Goal: Navigation & Orientation: Find specific page/section

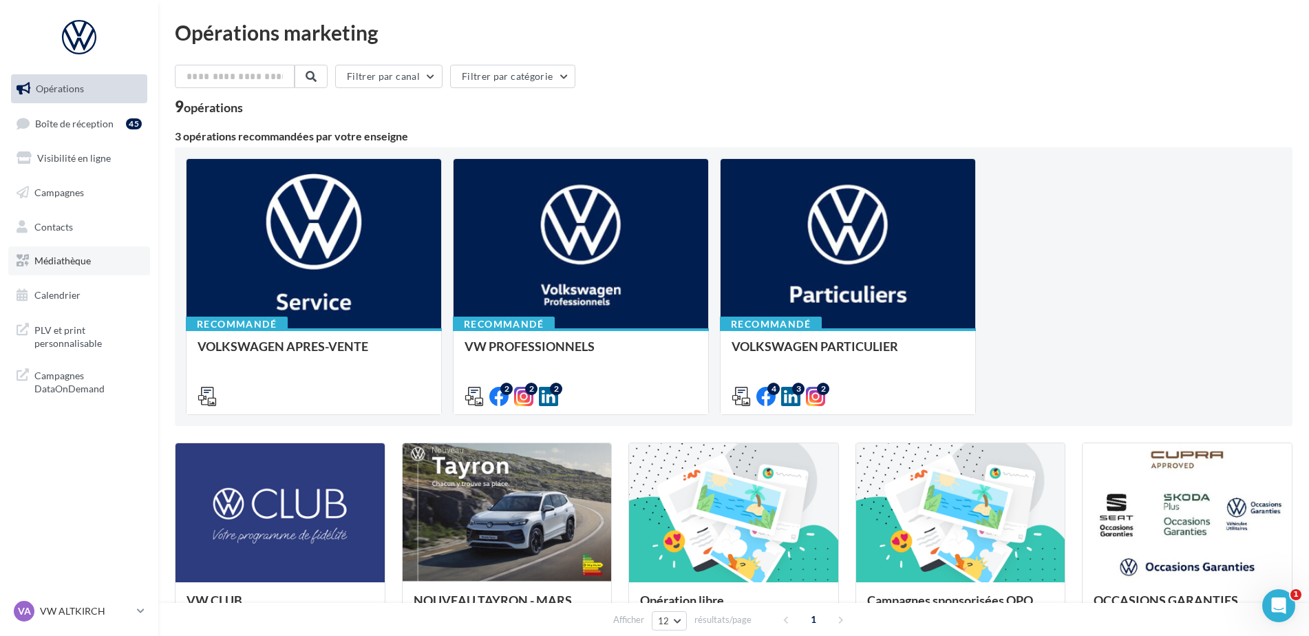
click at [48, 263] on span "Médiathèque" at bounding box center [62, 261] width 56 height 12
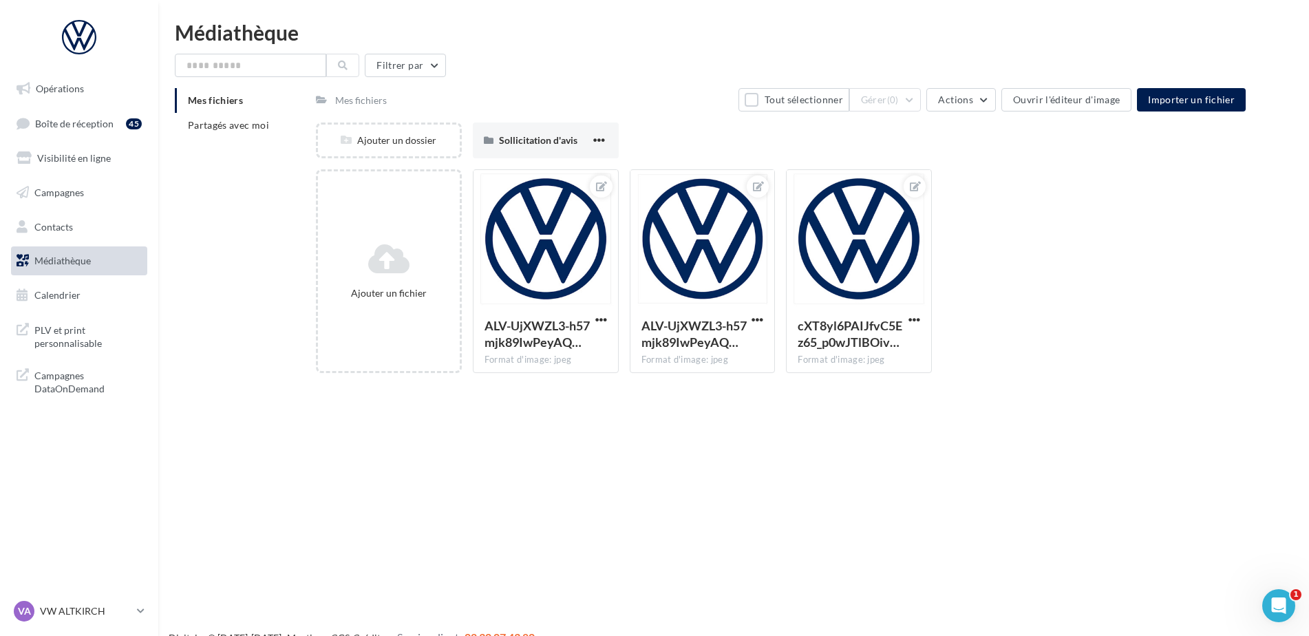
click at [351, 99] on div "Mes fichiers" at bounding box center [361, 101] width 52 height 14
click at [338, 100] on div "Mes fichiers" at bounding box center [361, 101] width 52 height 14
click at [239, 126] on span "Partagés avec moi" at bounding box center [228, 125] width 81 height 12
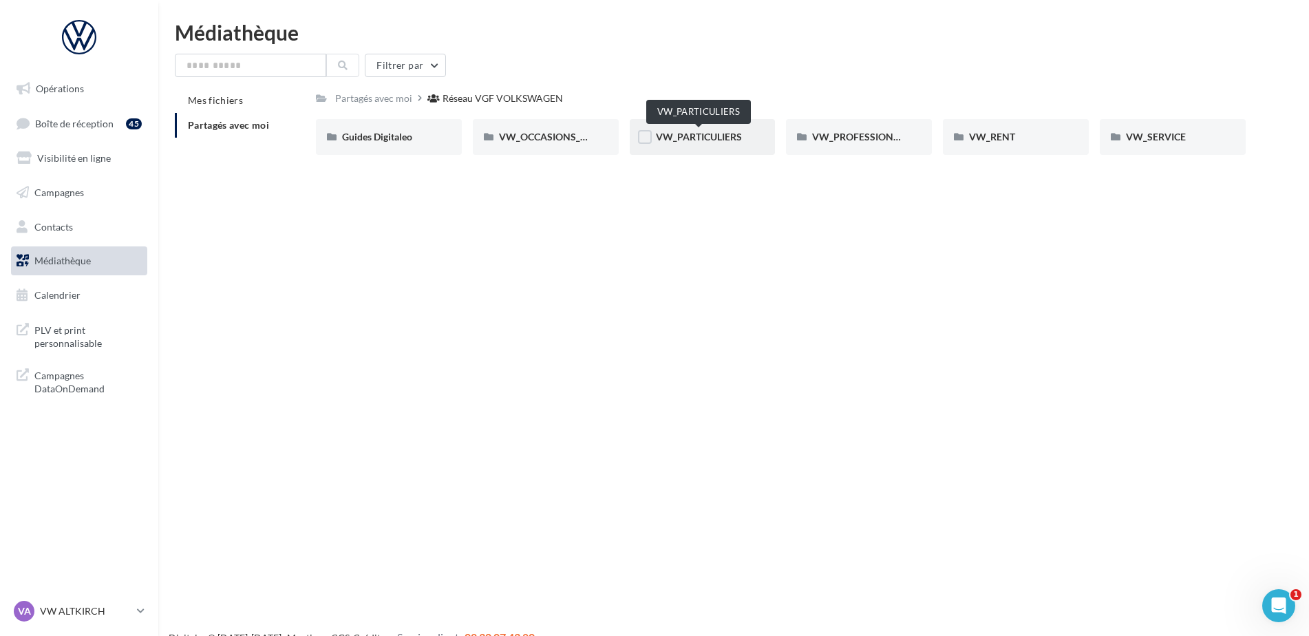
click at [678, 140] on span "VW_PARTICULIERS" at bounding box center [699, 137] width 86 height 12
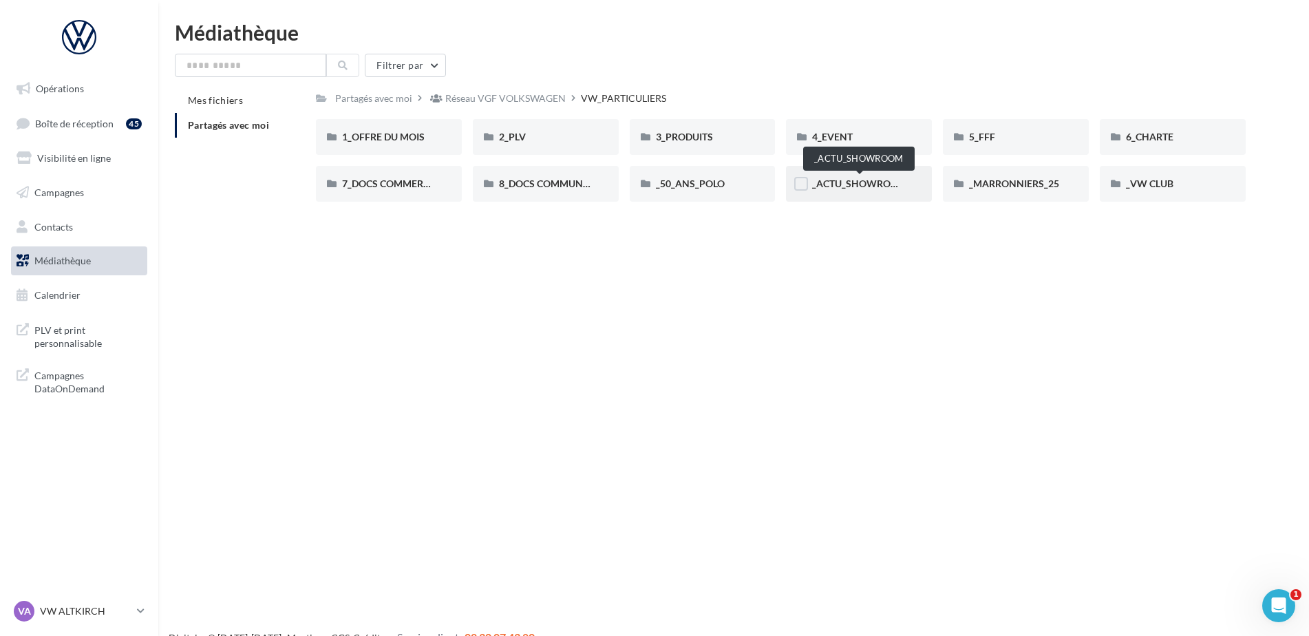
click at [857, 186] on span "_ACTU_SHOWROOM" at bounding box center [859, 183] width 95 height 12
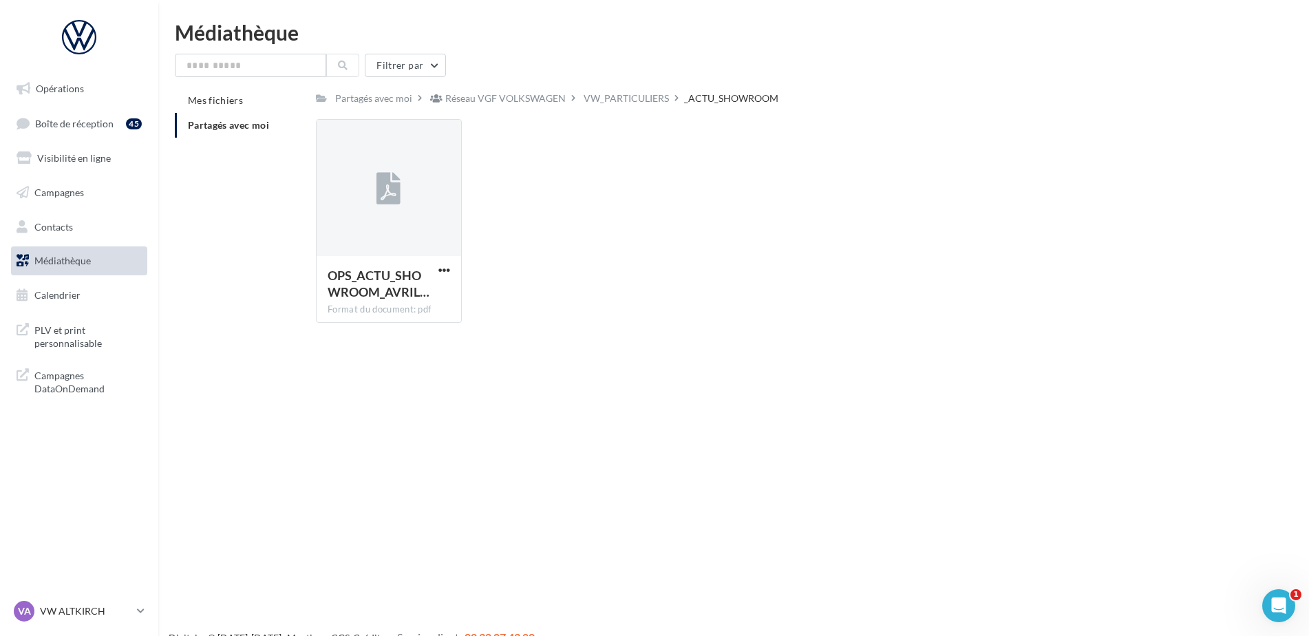
click at [211, 122] on span "Partagés avec moi" at bounding box center [228, 125] width 81 height 12
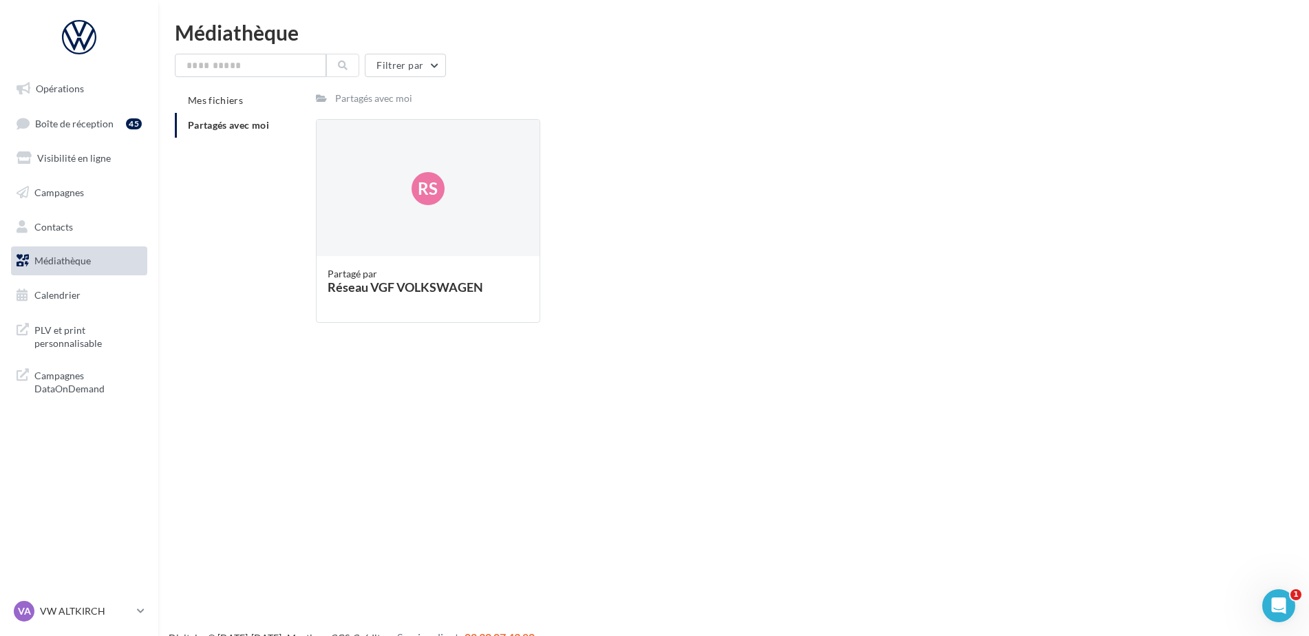
click at [253, 122] on span "Partagés avec moi" at bounding box center [228, 125] width 81 height 12
click at [225, 97] on span "Mes fichiers" at bounding box center [215, 100] width 55 height 12
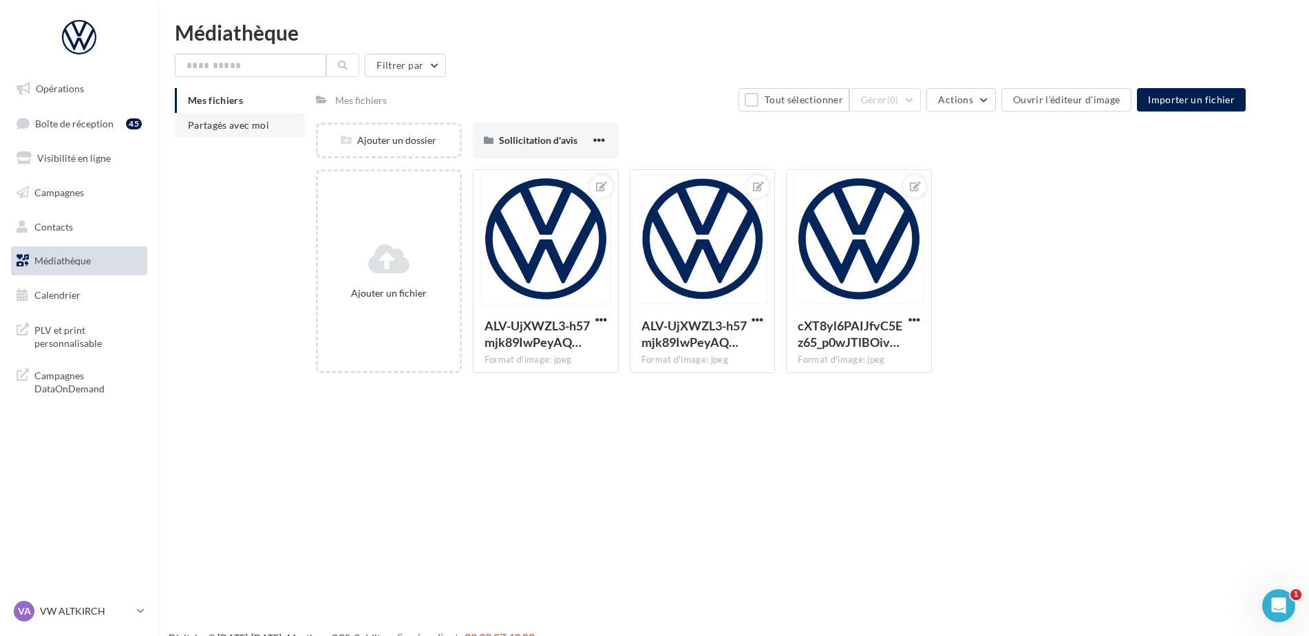
click at [233, 129] on span "Partagés avec moi" at bounding box center [228, 125] width 81 height 12
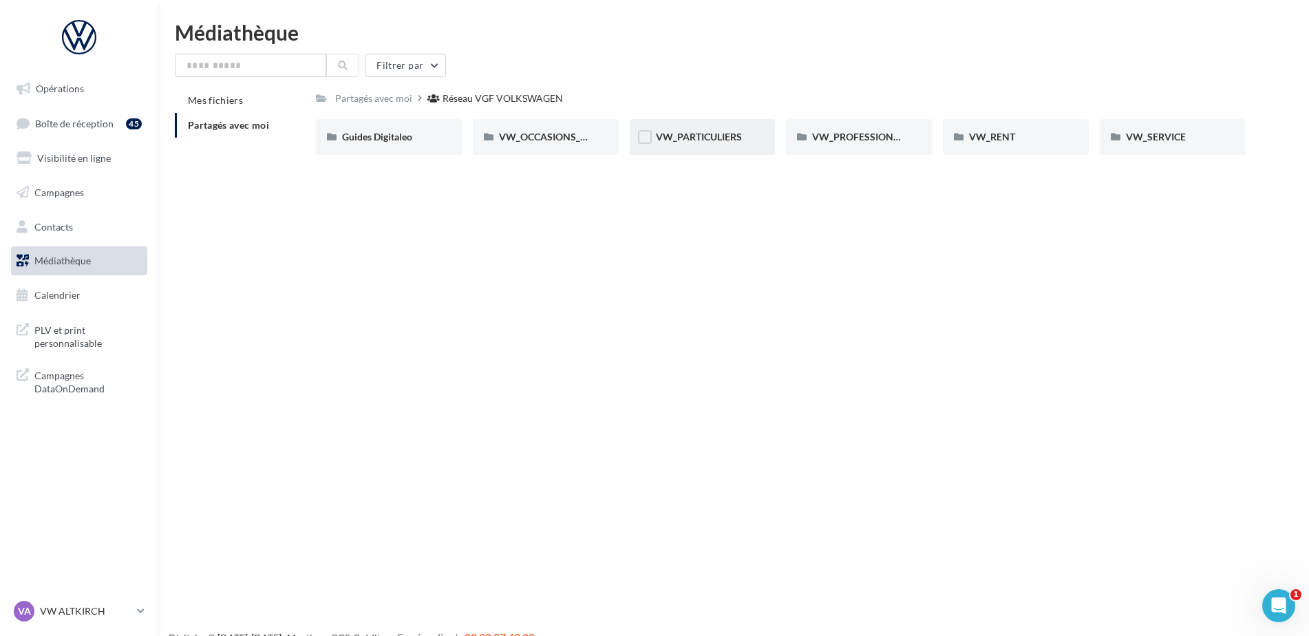
click at [705, 143] on div "VW_PARTICULIERS" at bounding box center [703, 137] width 94 height 14
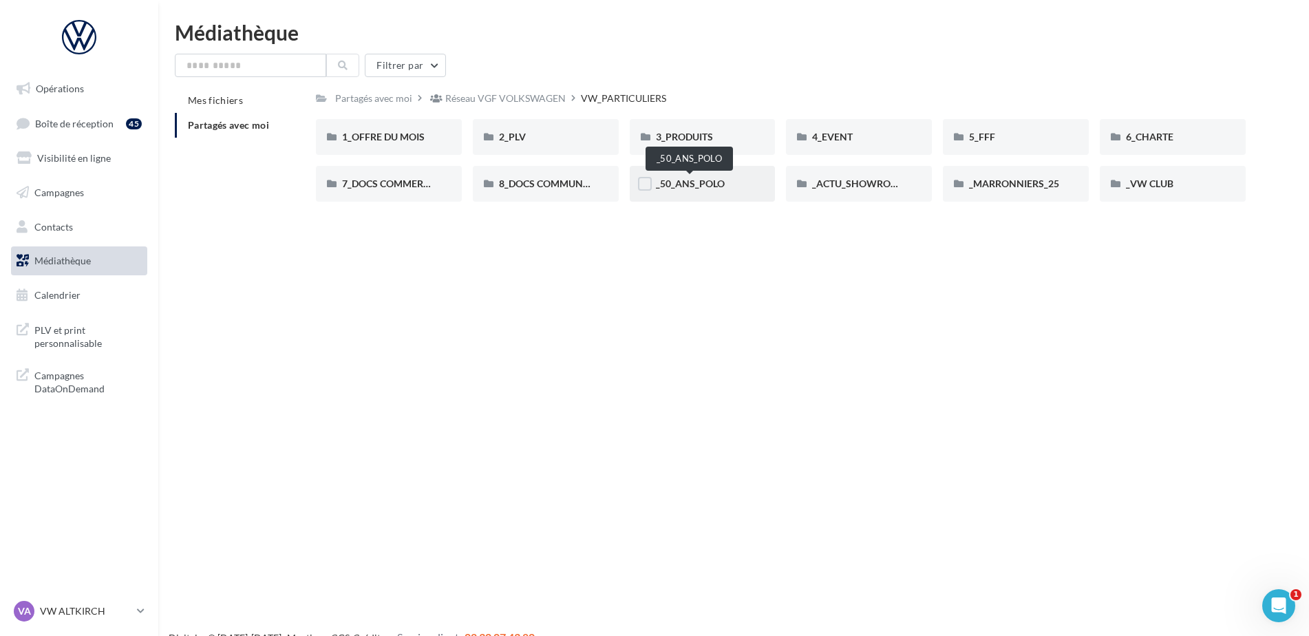
click at [718, 184] on span "_50_ANS_POLO" at bounding box center [690, 183] width 69 height 12
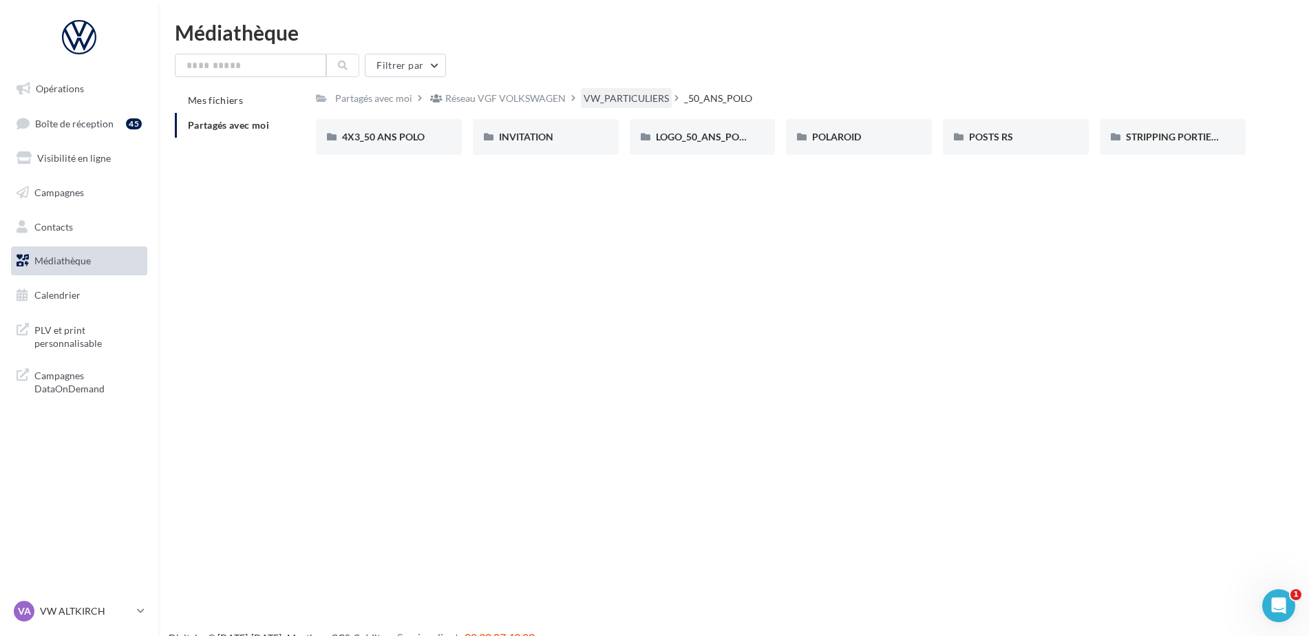
click at [643, 98] on div "VW_PARTICULIERS" at bounding box center [625, 99] width 85 height 14
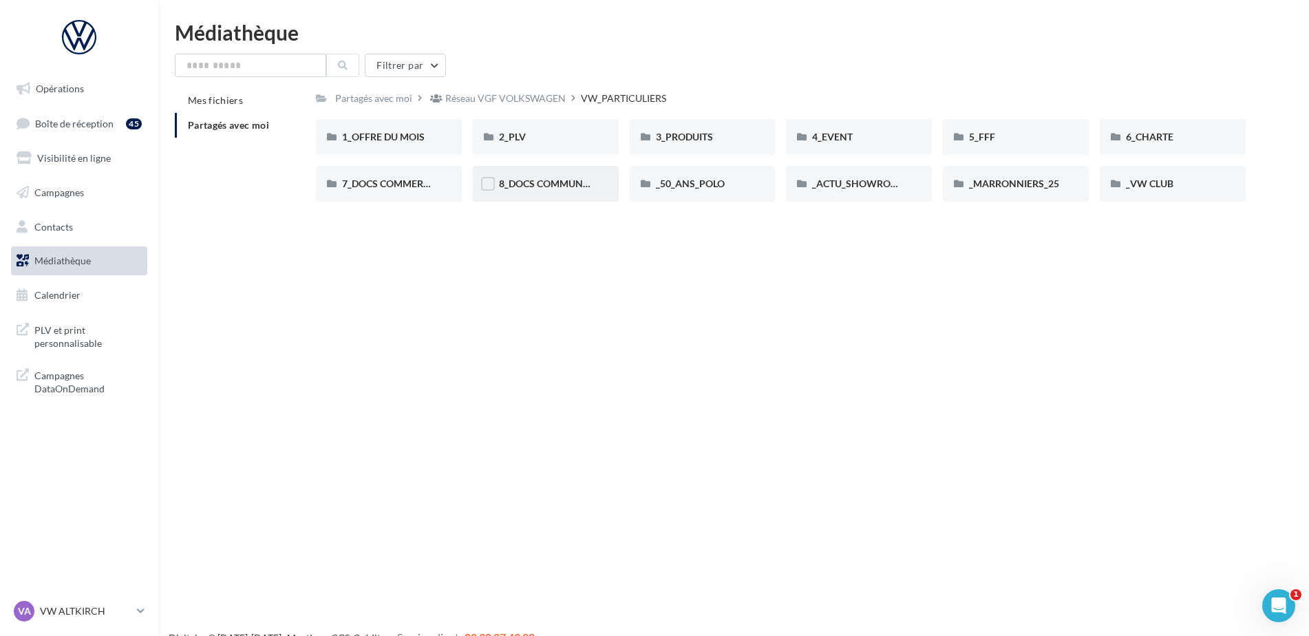
click at [513, 190] on div "8_DOCS COMMUNICATION" at bounding box center [546, 184] width 94 height 14
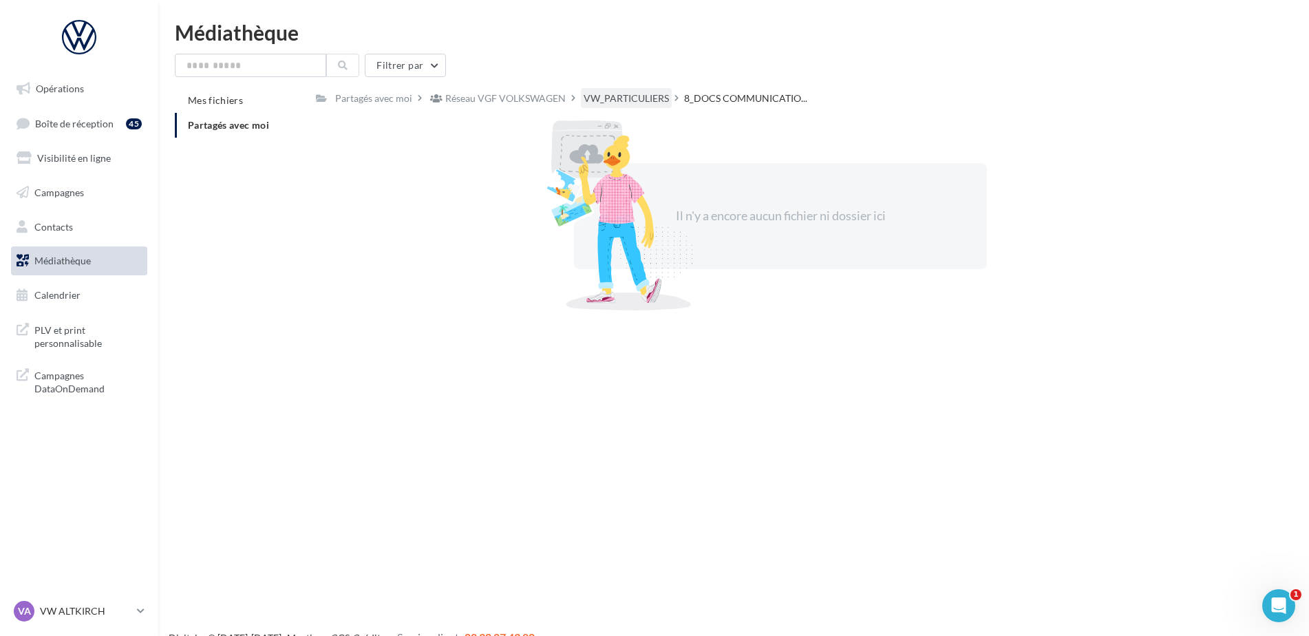
click at [605, 98] on div "VW_PARTICULIERS" at bounding box center [625, 99] width 85 height 14
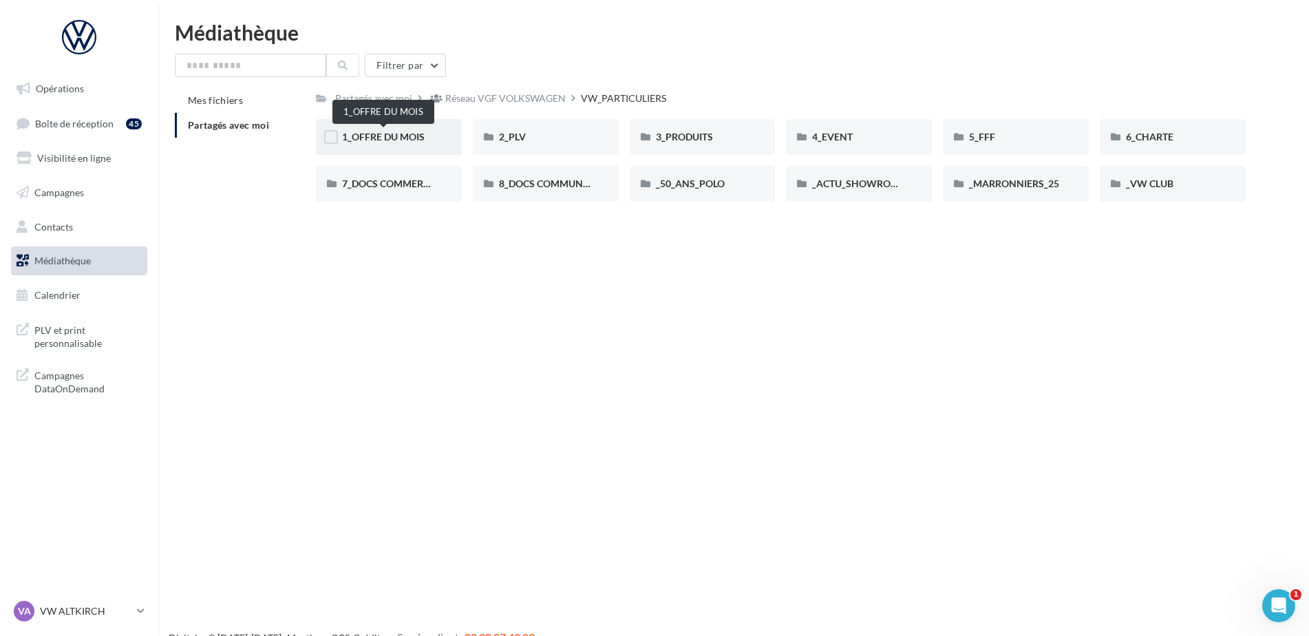
click at [420, 141] on span "1_OFFRE DU MOIS" at bounding box center [383, 137] width 83 height 12
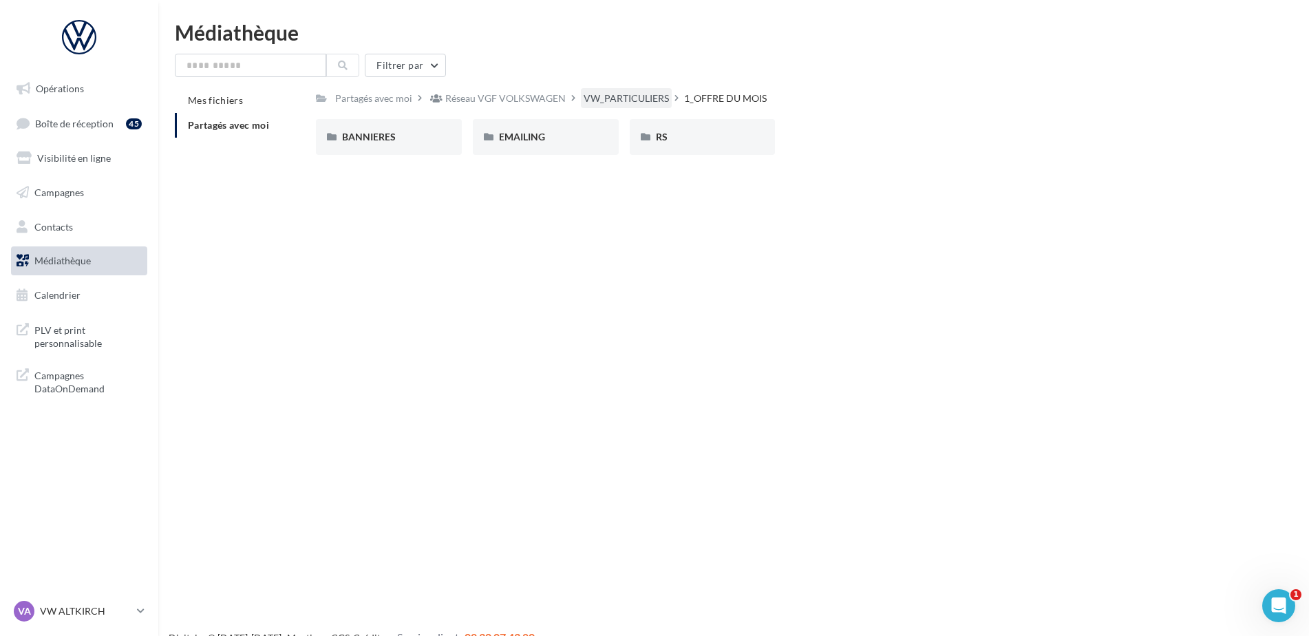
click at [617, 98] on div "VW_PARTICULIERS" at bounding box center [625, 99] width 85 height 14
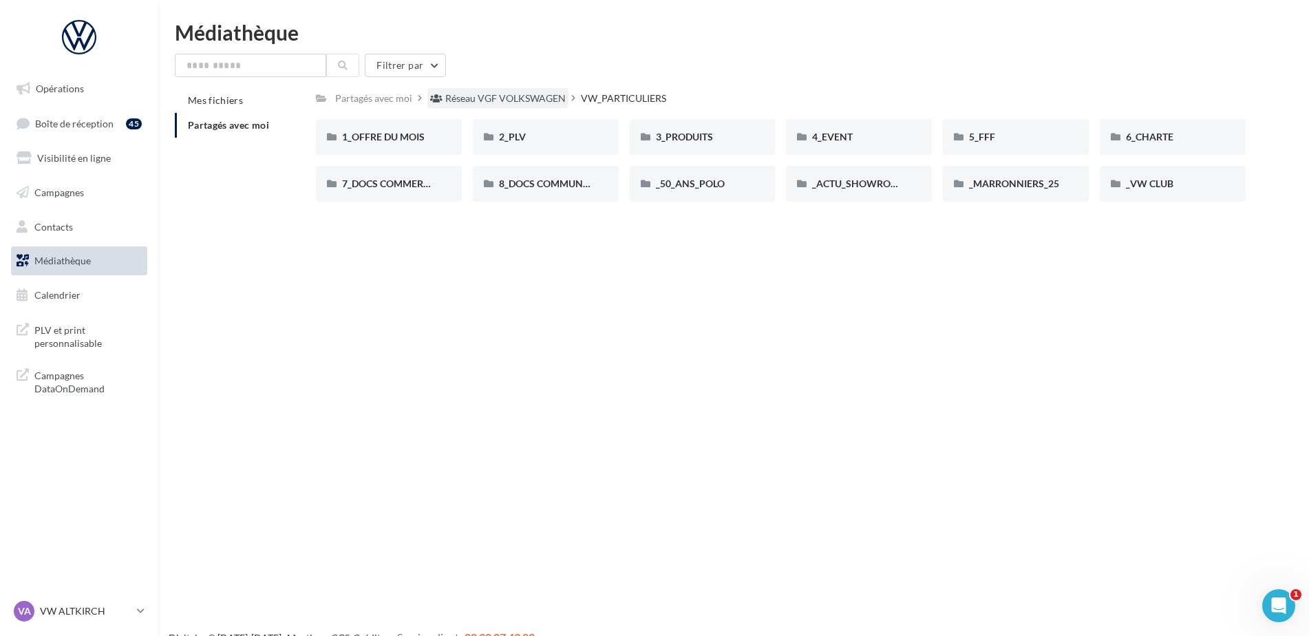
click at [521, 98] on div "Réseau VGF VOLKSWAGEN" at bounding box center [505, 99] width 120 height 14
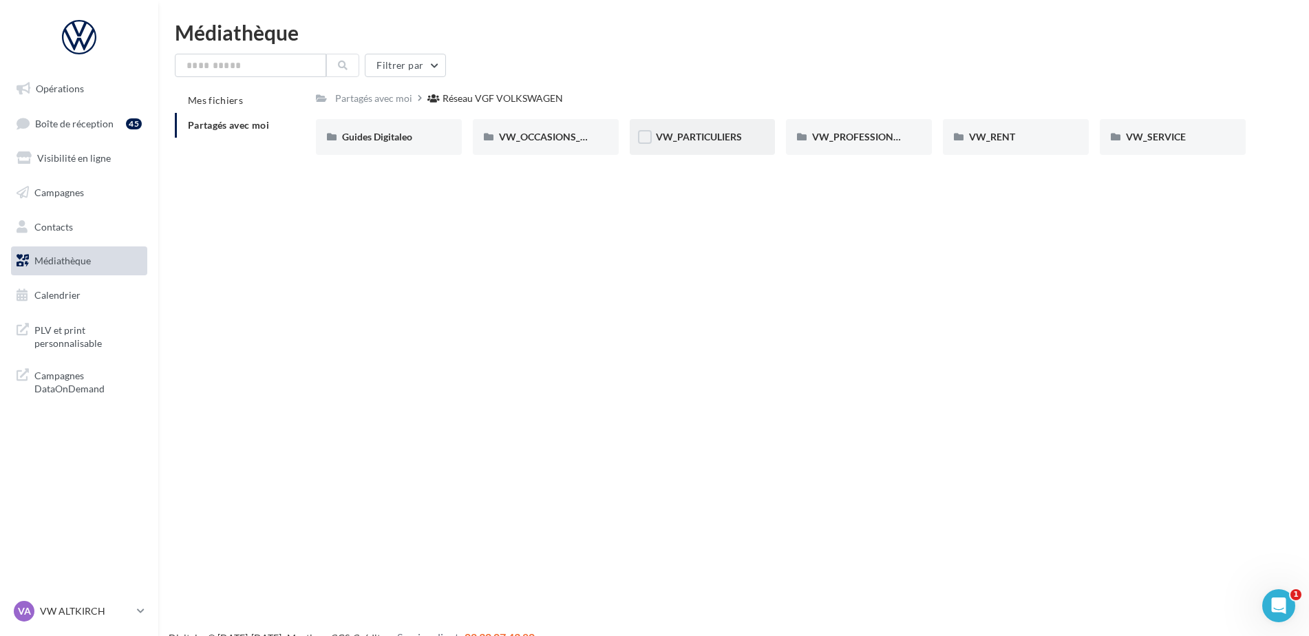
click at [708, 130] on div "VW_PARTICULIERS" at bounding box center [703, 137] width 94 height 14
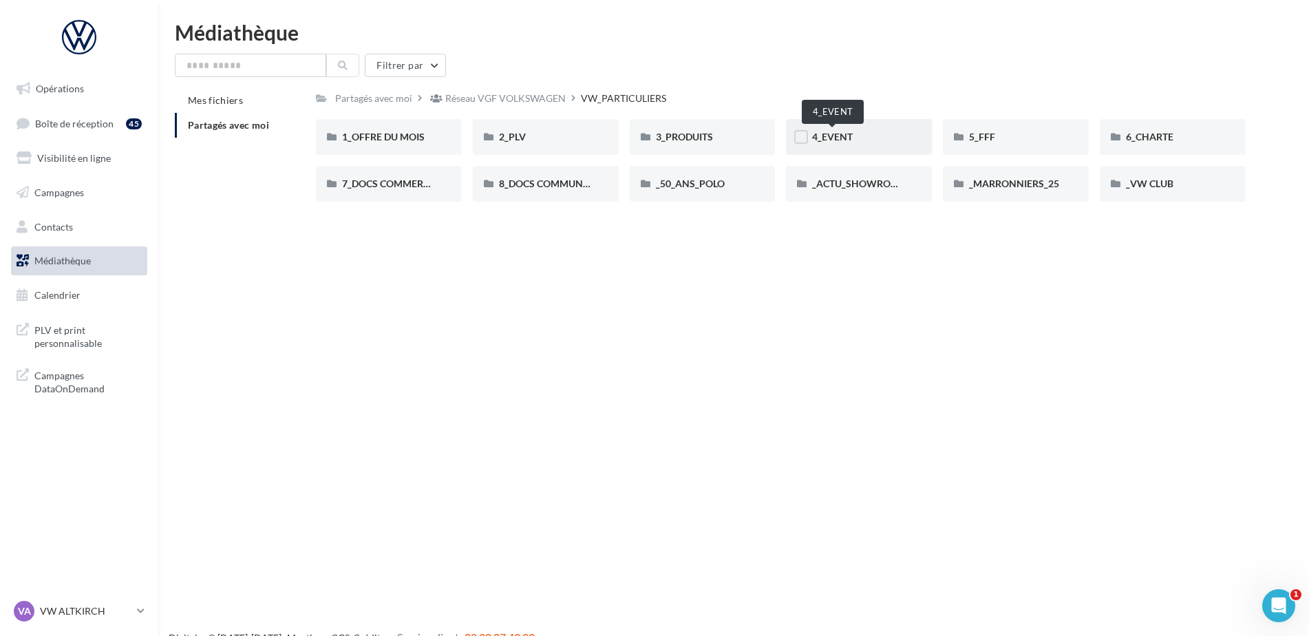
click at [832, 142] on span "4_EVENT" at bounding box center [832, 137] width 41 height 12
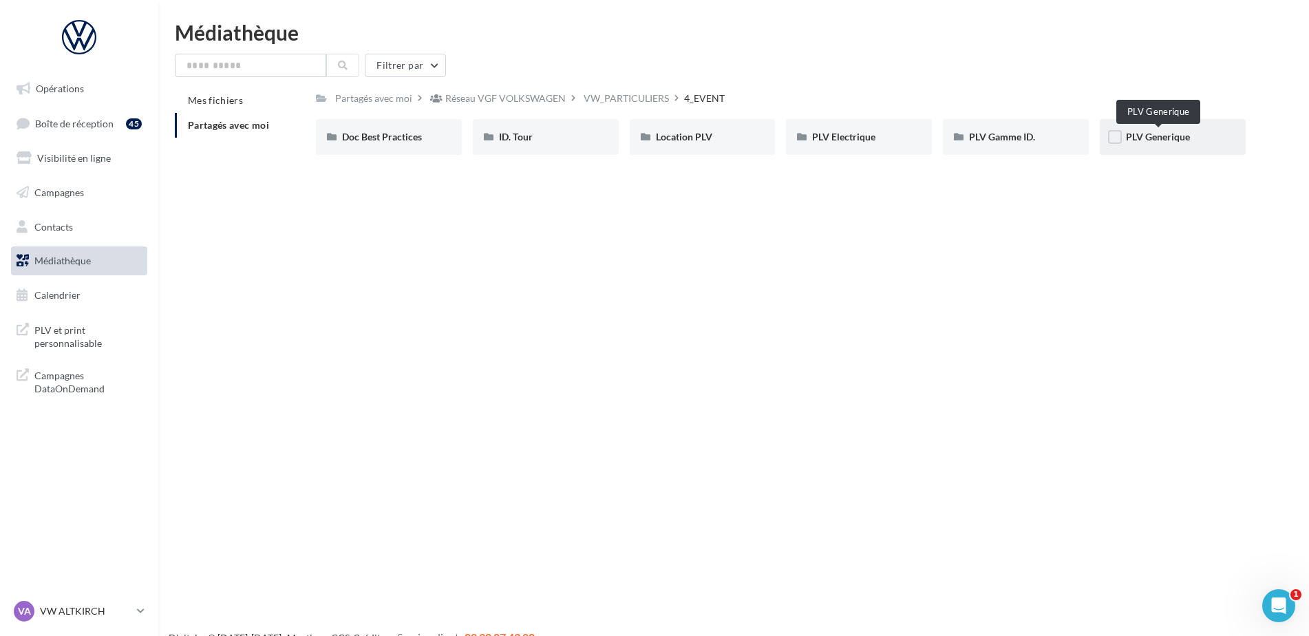
click at [1137, 141] on span "PLV Generique" at bounding box center [1158, 137] width 64 height 12
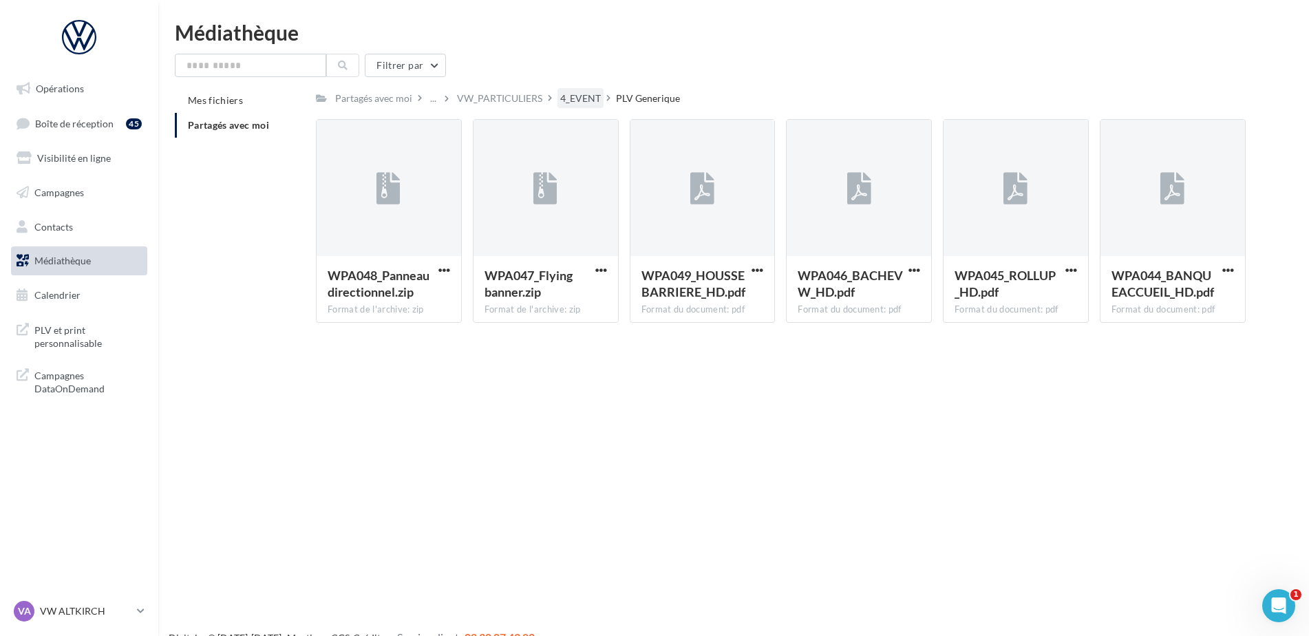
click at [571, 96] on div "4_EVENT" at bounding box center [580, 99] width 41 height 14
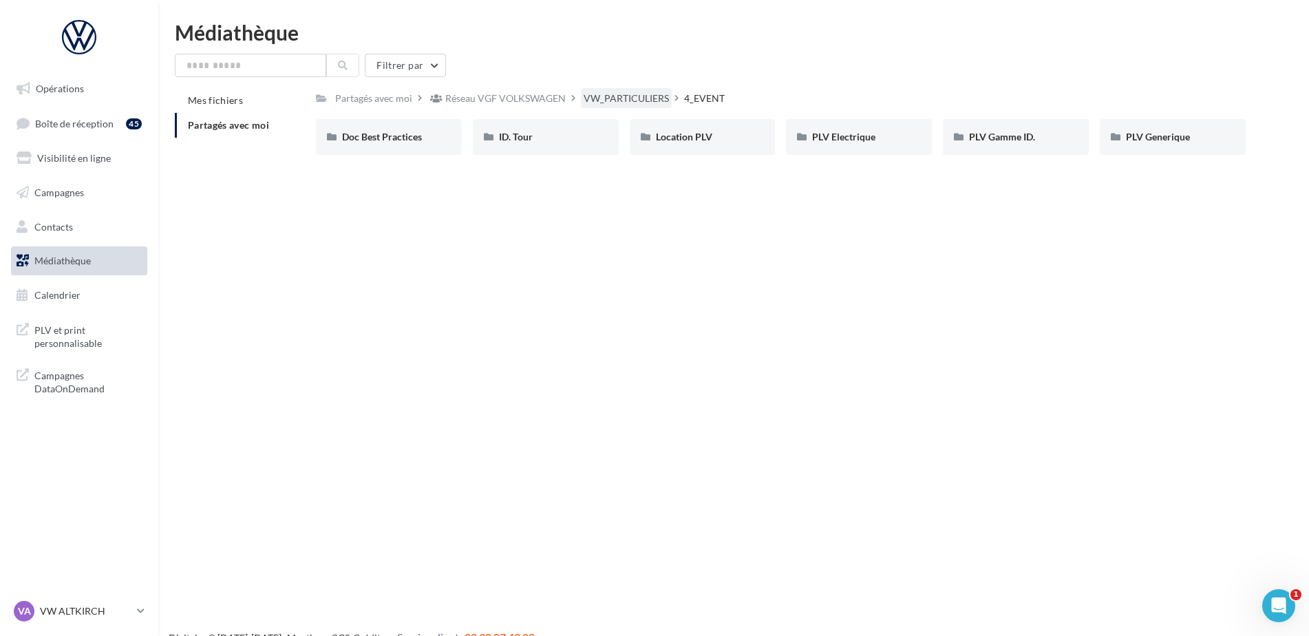
click at [627, 101] on div "VW_PARTICULIERS" at bounding box center [625, 99] width 85 height 14
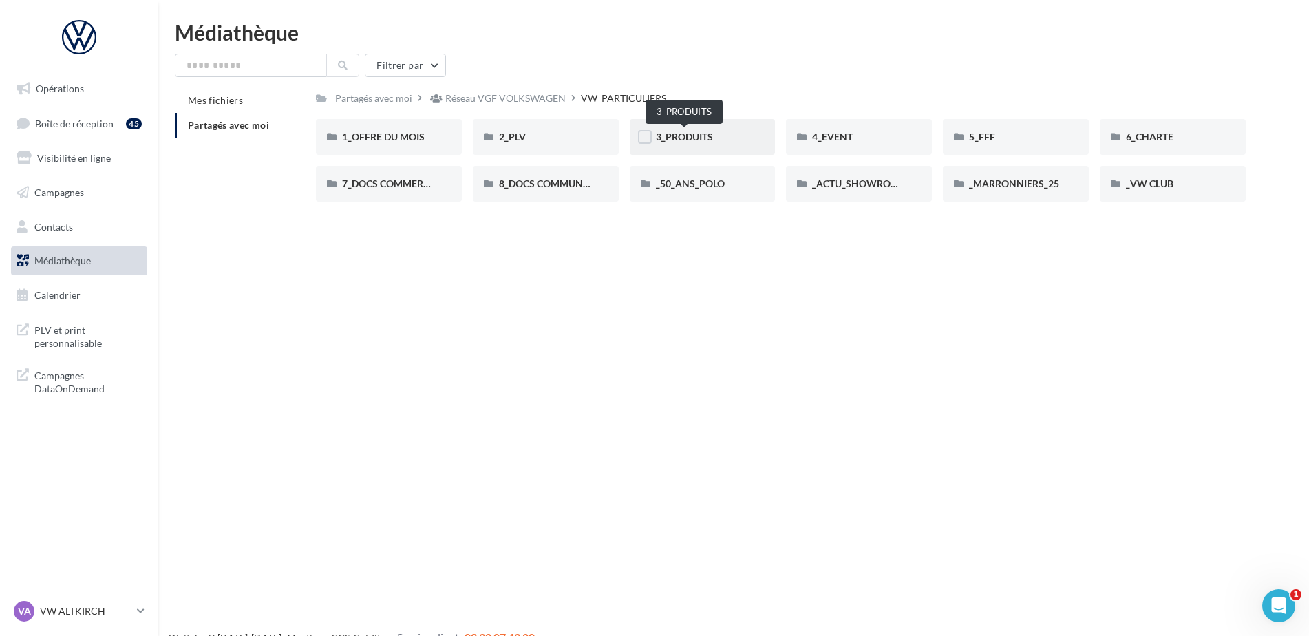
click at [693, 142] on span "3_PRODUITS" at bounding box center [684, 137] width 57 height 12
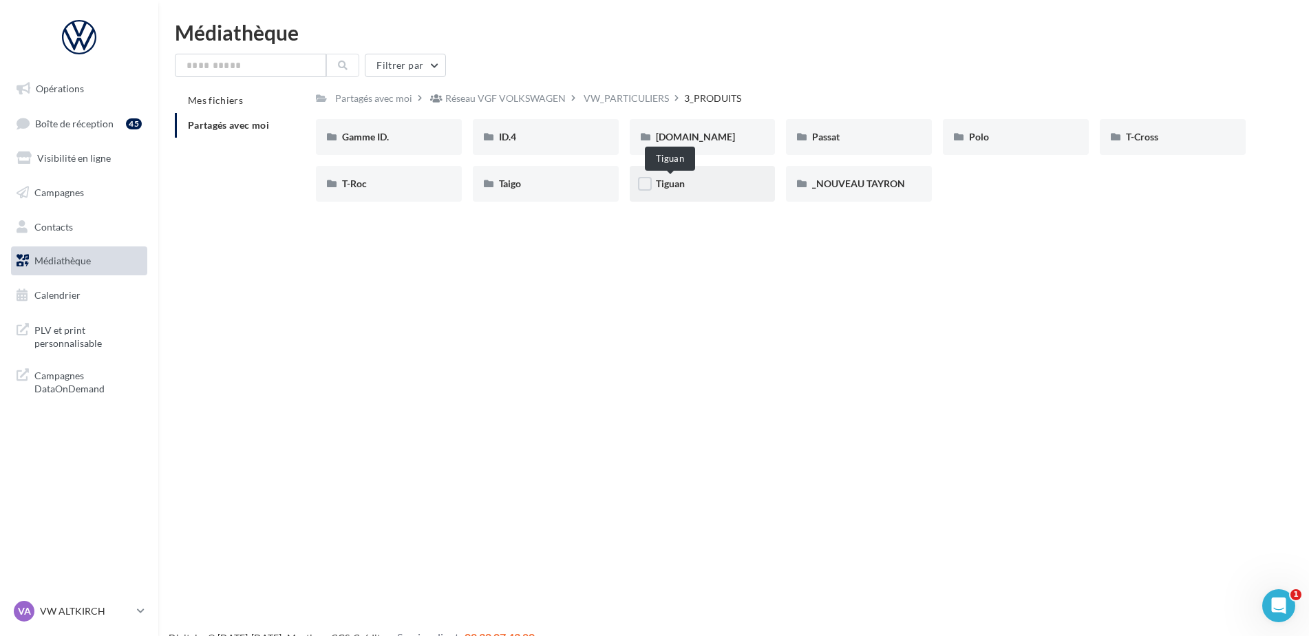
click at [665, 186] on span "Tiguan" at bounding box center [670, 183] width 29 height 12
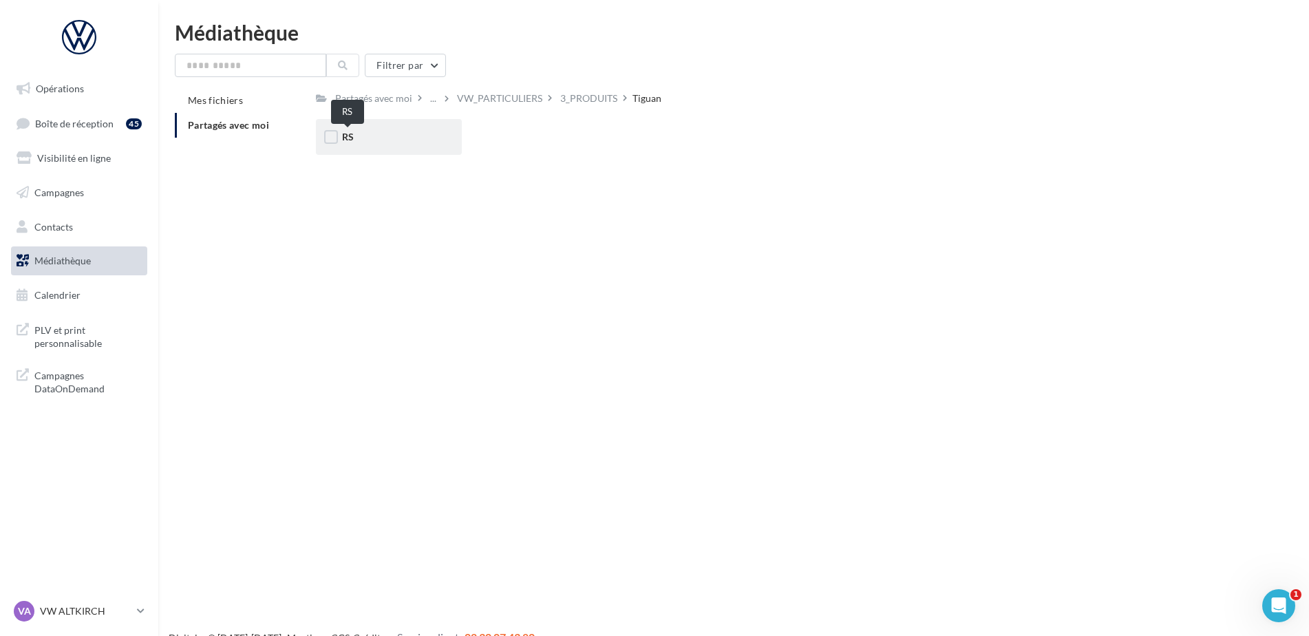
click at [346, 132] on span "RS" at bounding box center [348, 137] width 12 height 12
click at [506, 136] on span "eHybrid" at bounding box center [516, 137] width 35 height 12
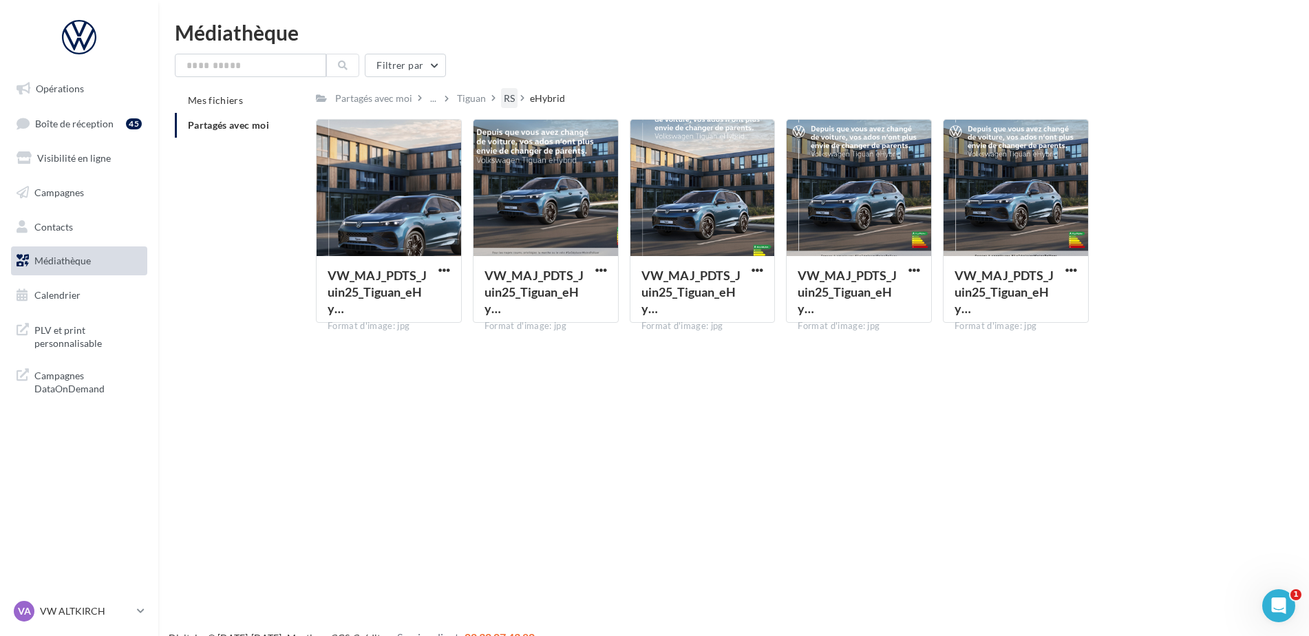
click at [510, 99] on div "RS" at bounding box center [509, 99] width 11 height 14
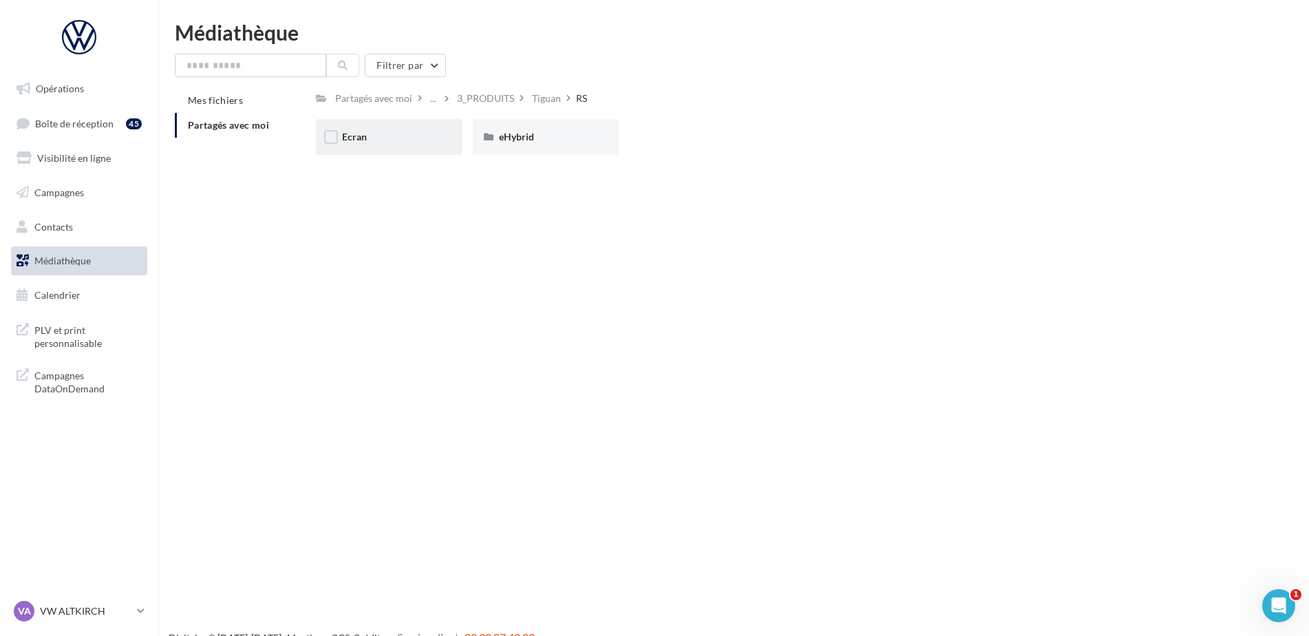
click at [359, 138] on span "Ecran" at bounding box center [354, 137] width 25 height 12
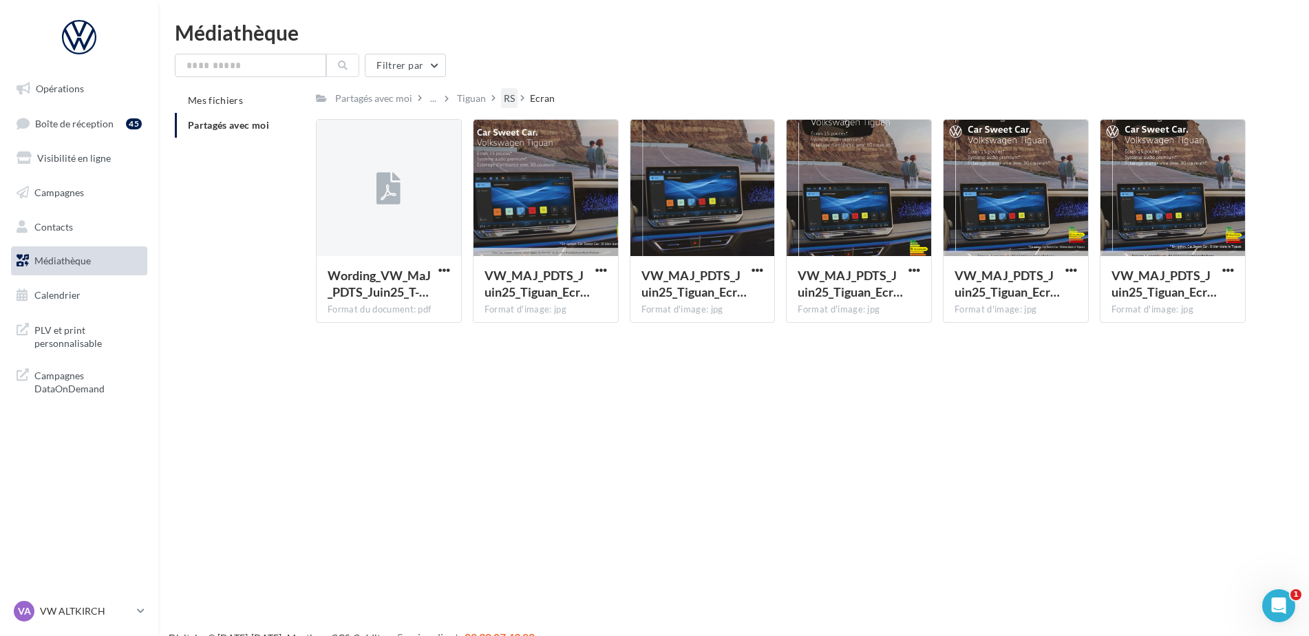
click at [508, 89] on div "RS" at bounding box center [509, 98] width 17 height 20
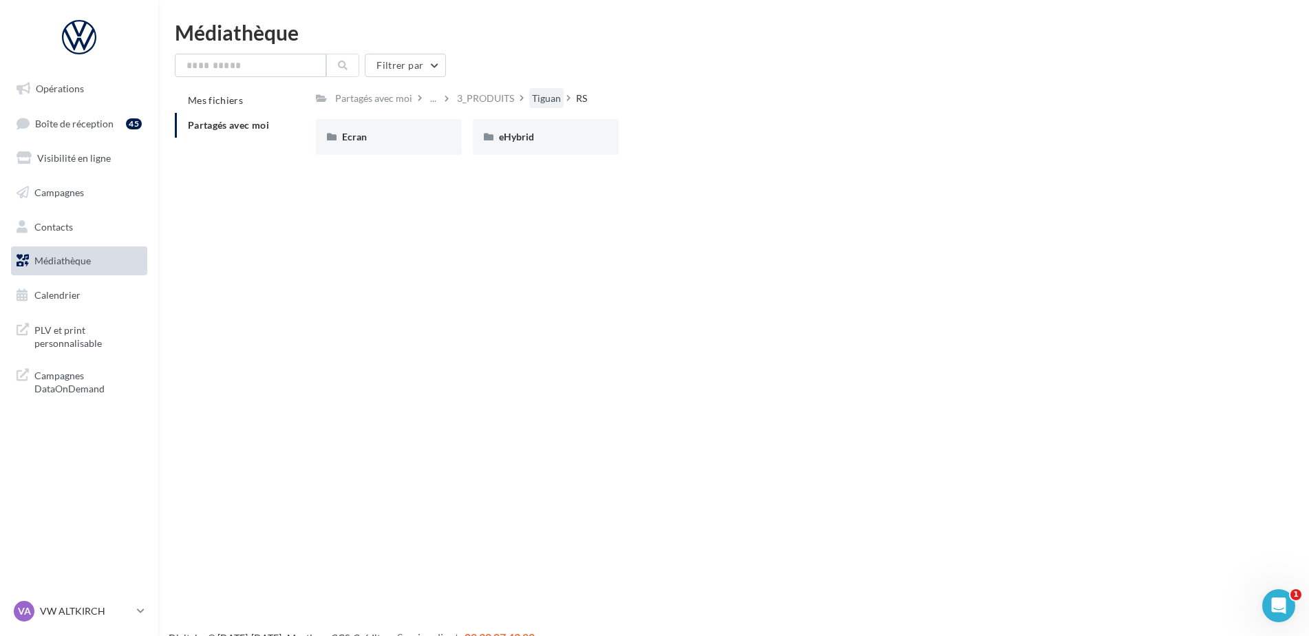
click at [546, 102] on div "Tiguan" at bounding box center [546, 99] width 29 height 14
click at [585, 89] on div "3_PRODUITS" at bounding box center [588, 98] width 63 height 20
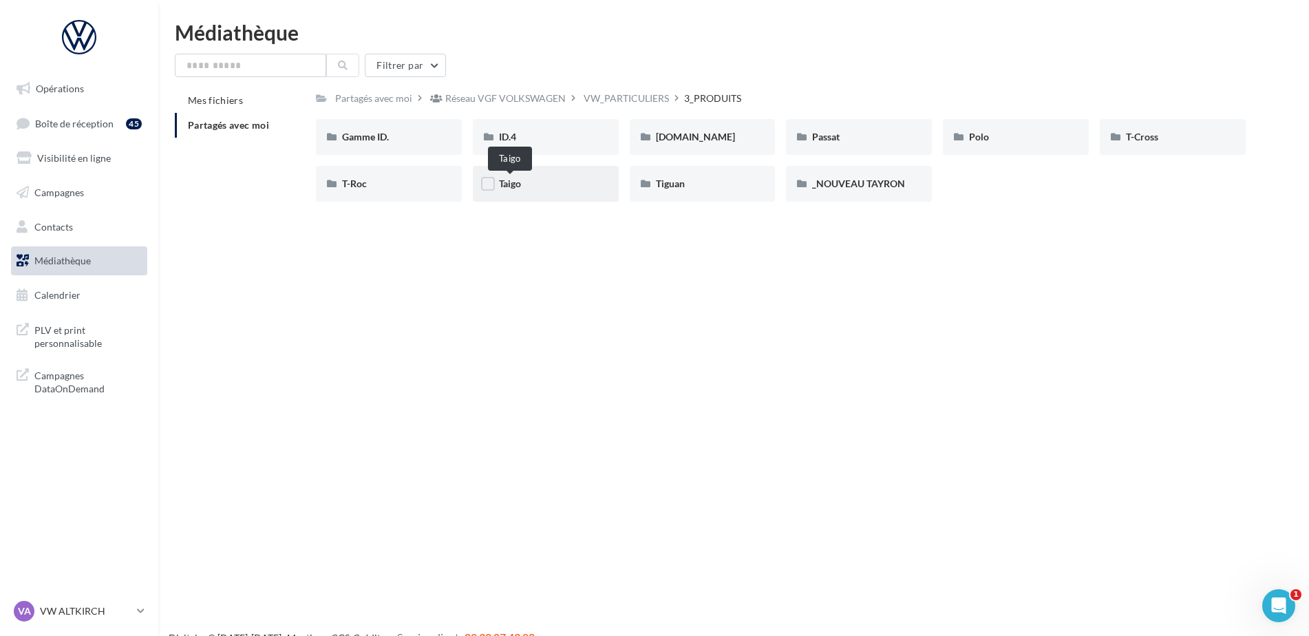
click at [504, 189] on span "Taigo" at bounding box center [510, 183] width 22 height 12
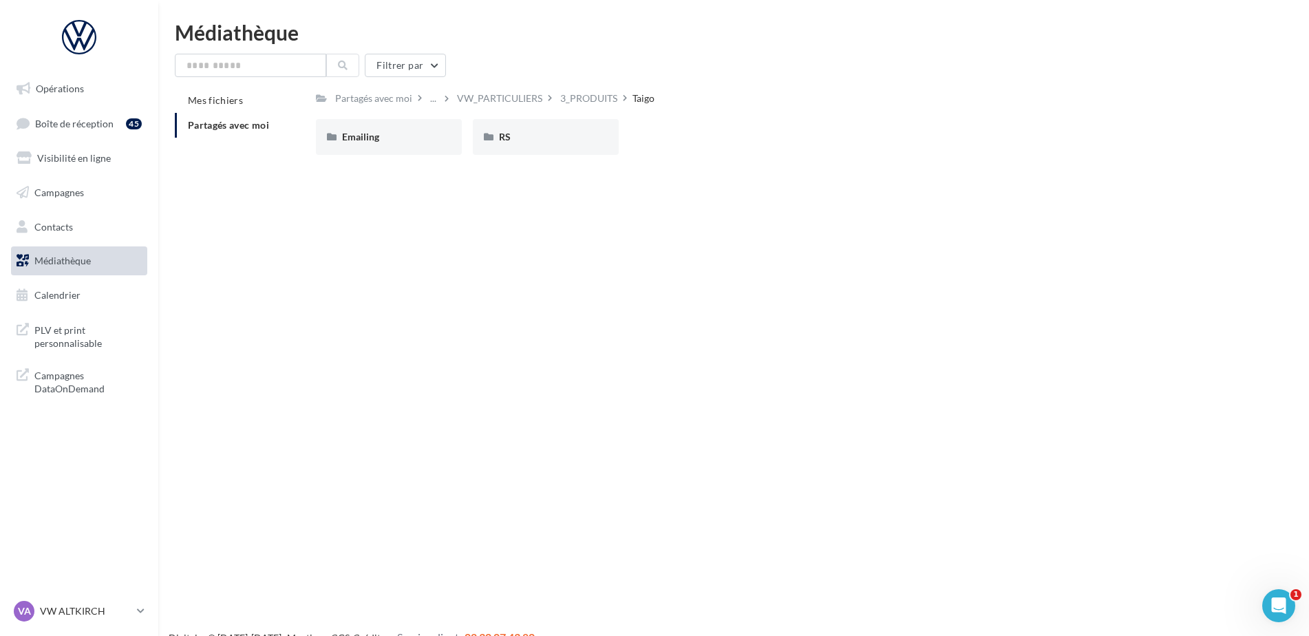
click at [601, 86] on div "Filtrer par Mes fichiers Partagés avec moi Partagés avec moi ... VW_PARTICULIER…" at bounding box center [733, 110] width 1117 height 112
click at [598, 96] on div "3_PRODUITS" at bounding box center [588, 99] width 57 height 14
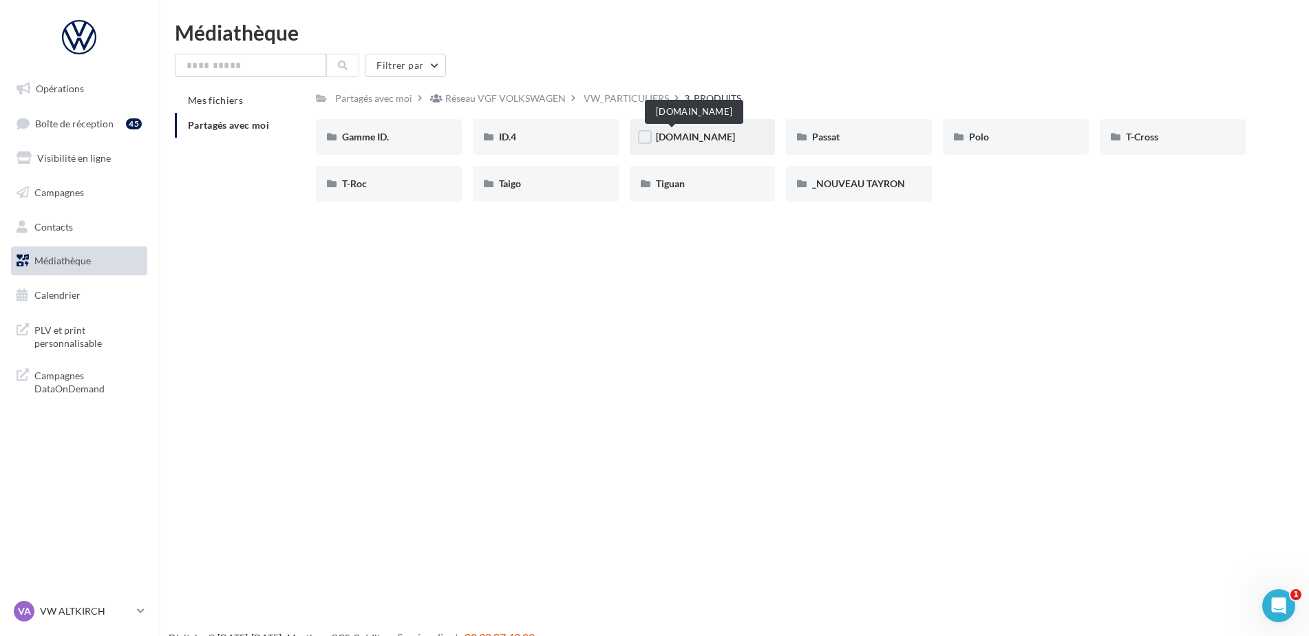
click at [682, 133] on span "ID.Buzz" at bounding box center [695, 137] width 79 height 12
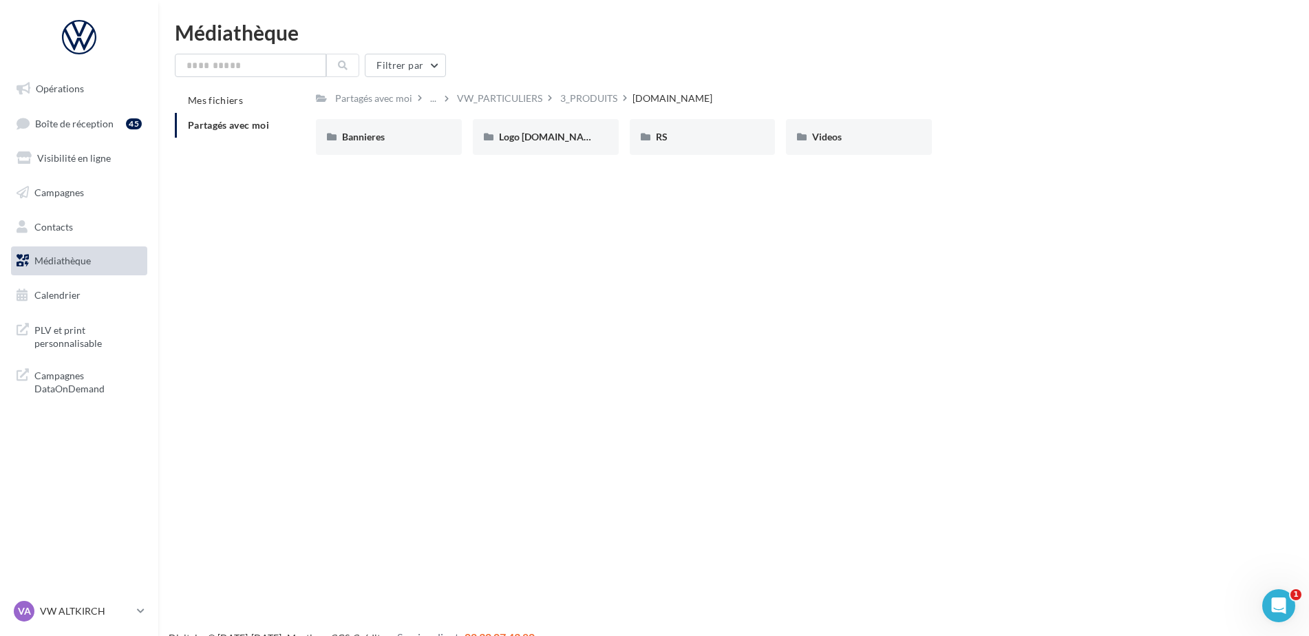
click at [594, 85] on div "Filtrer par Mes fichiers Partagés avec moi Partagés avec moi ... VW_PARTICULIER…" at bounding box center [733, 110] width 1117 height 112
click at [596, 96] on div "3_PRODUITS" at bounding box center [588, 99] width 57 height 14
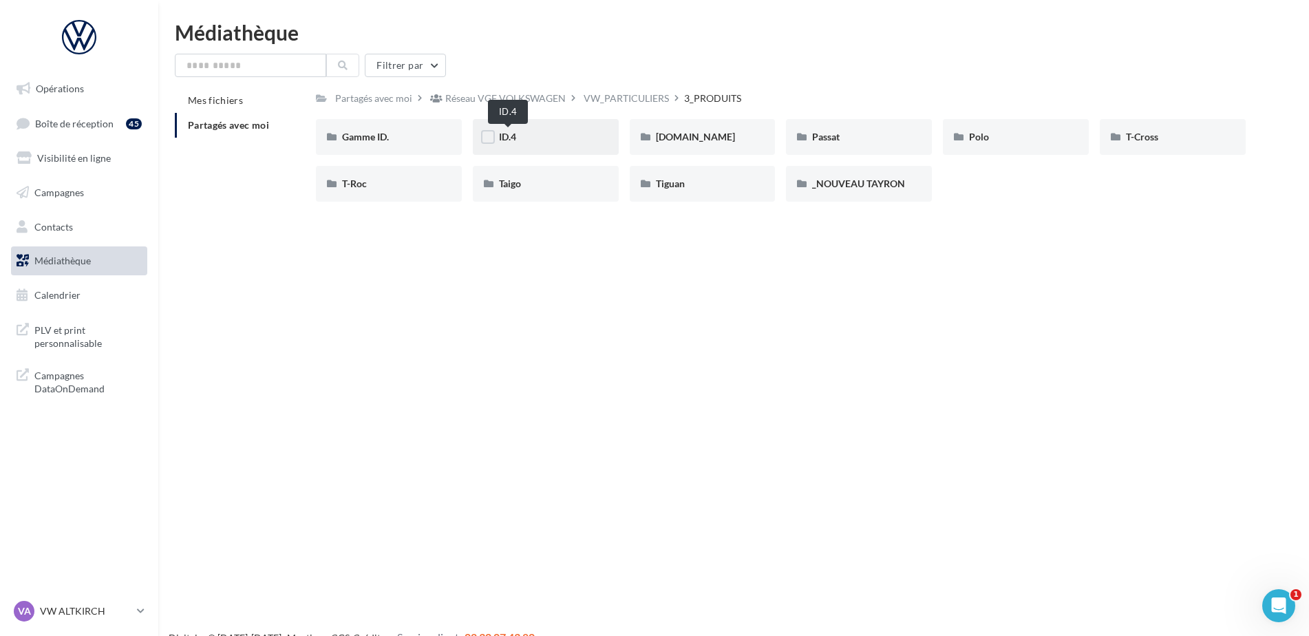
click at [506, 138] on span "ID.4" at bounding box center [507, 137] width 17 height 12
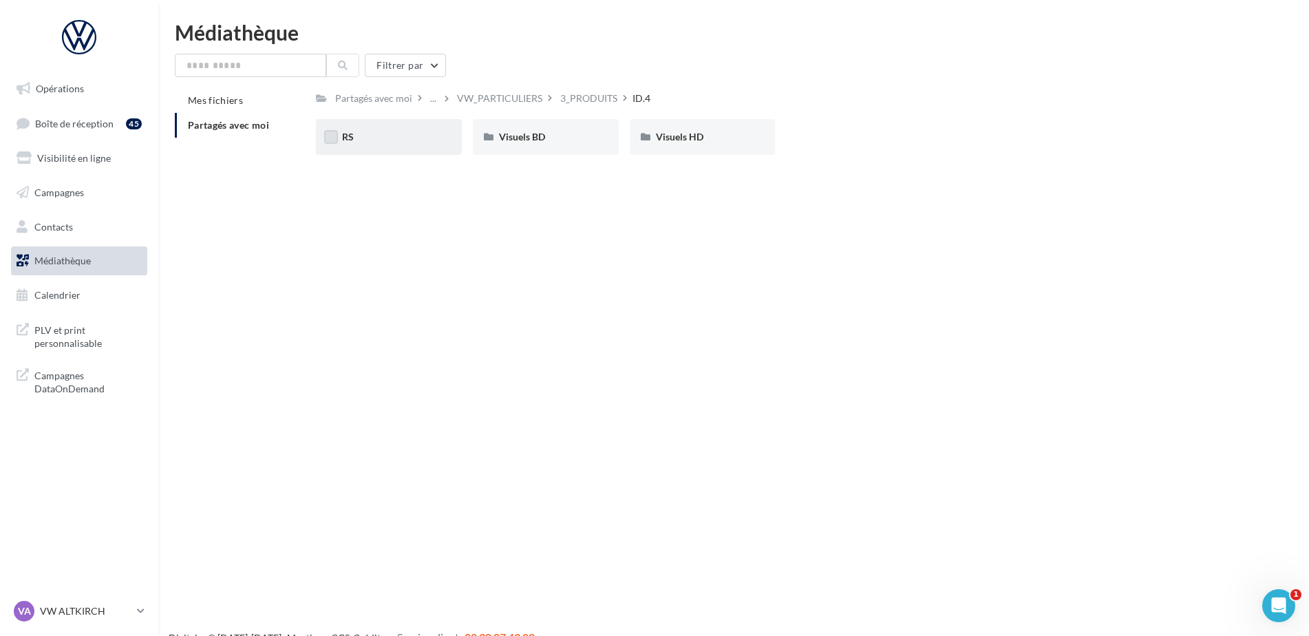
click at [336, 137] on label at bounding box center [331, 137] width 14 height 14
click at [348, 138] on span "RS" at bounding box center [348, 137] width 12 height 12
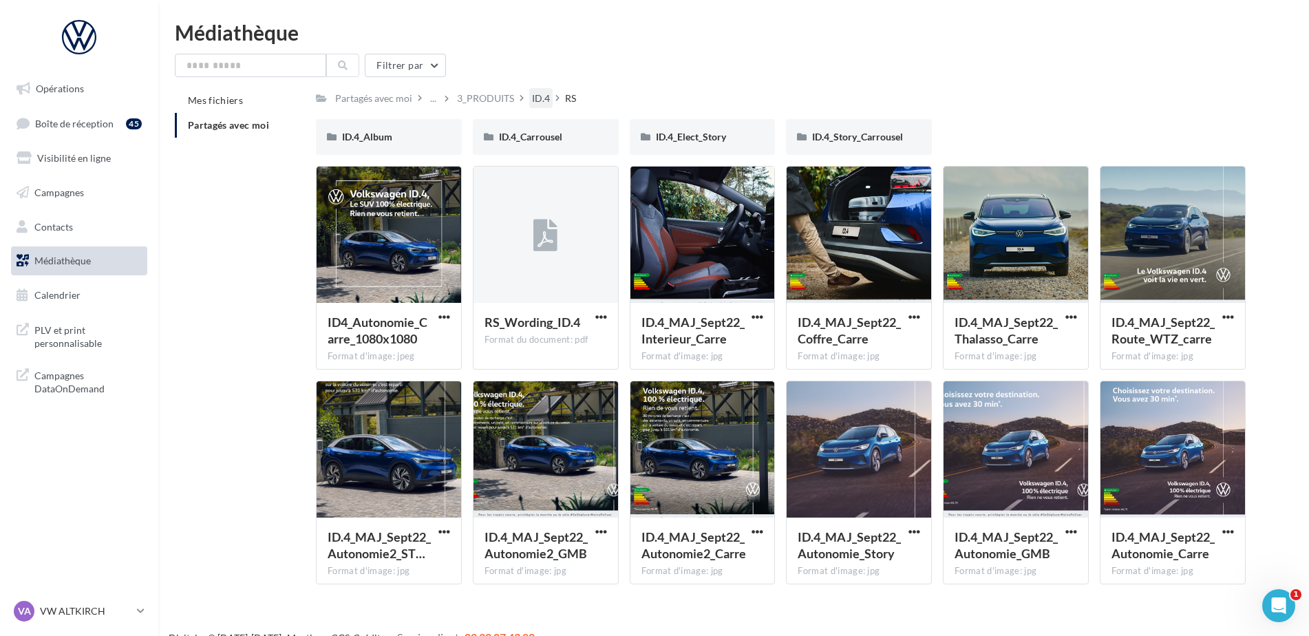
click at [534, 100] on div "ID.4" at bounding box center [541, 99] width 18 height 14
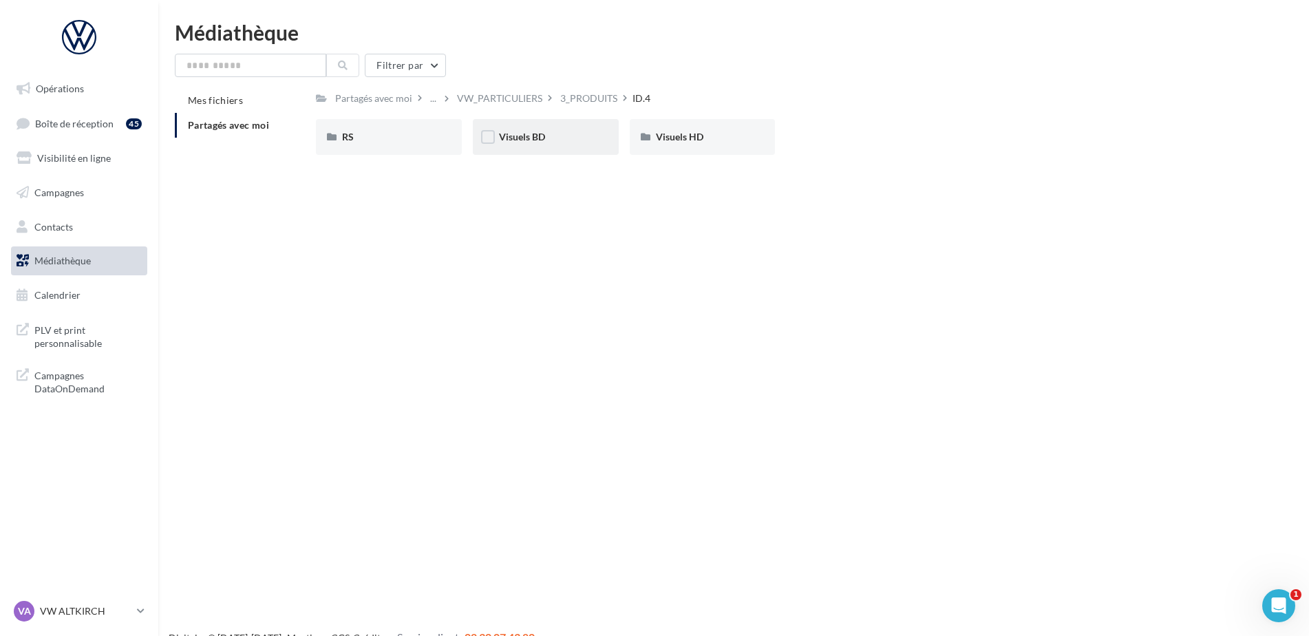
click at [514, 145] on div "Visuels BD" at bounding box center [546, 137] width 146 height 36
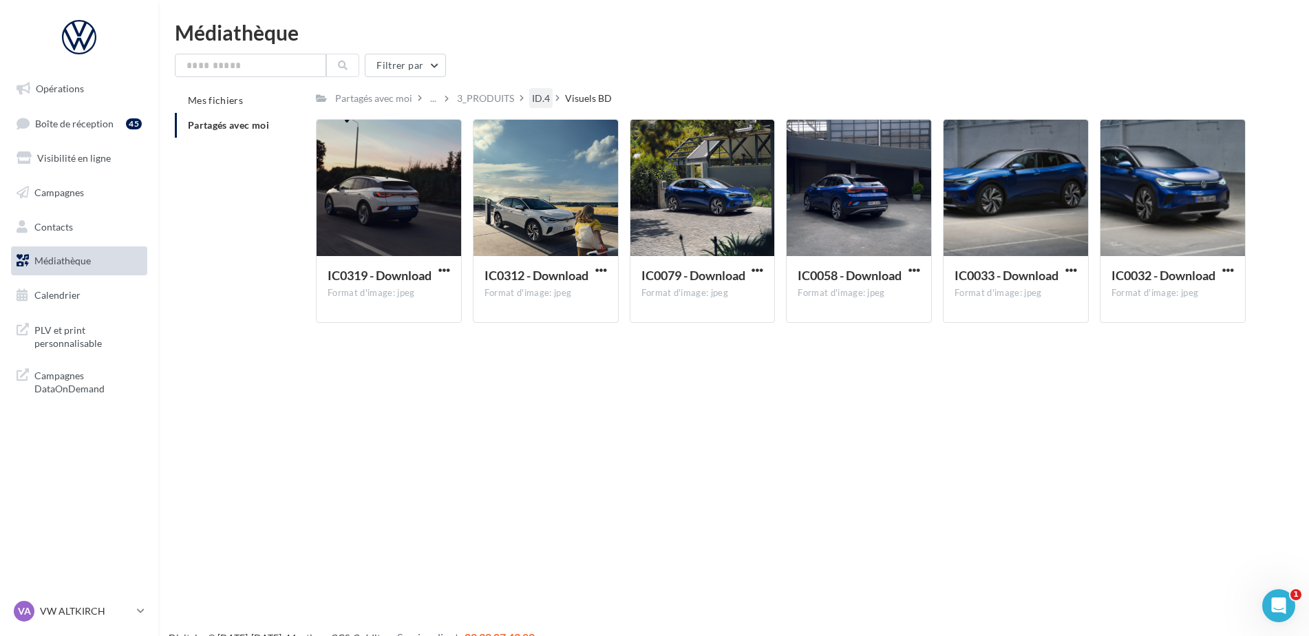
click at [539, 98] on div "ID.4" at bounding box center [541, 99] width 18 height 14
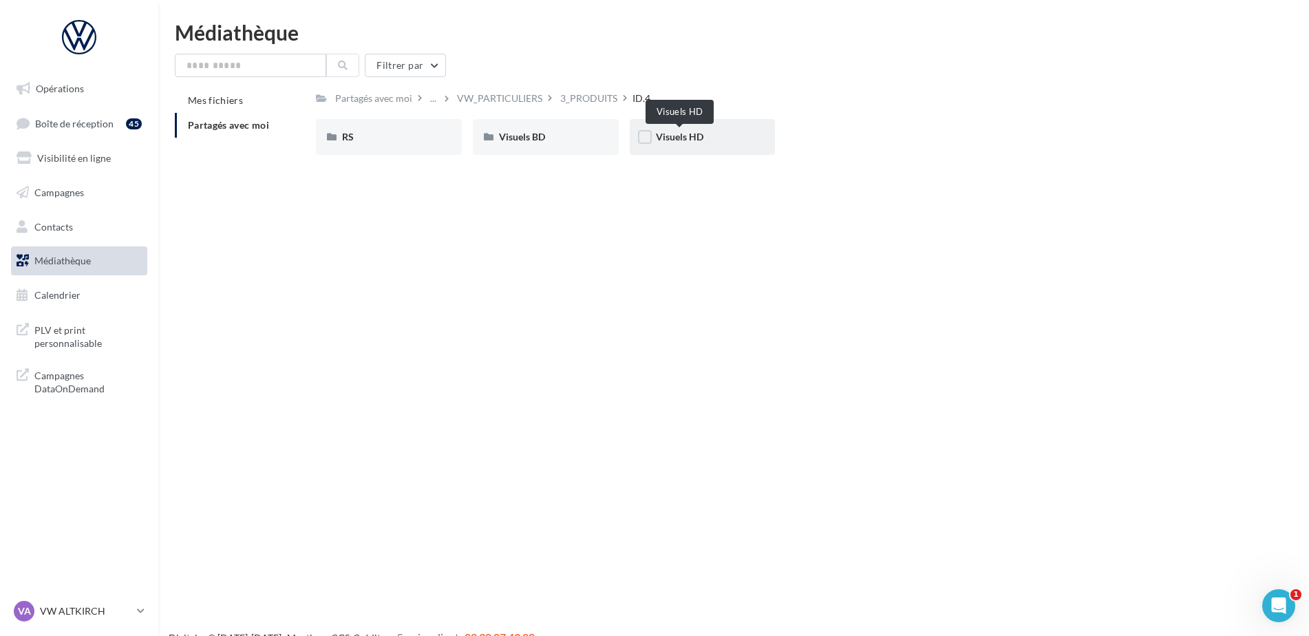
click at [684, 142] on span "Visuels HD" at bounding box center [679, 137] width 47 height 12
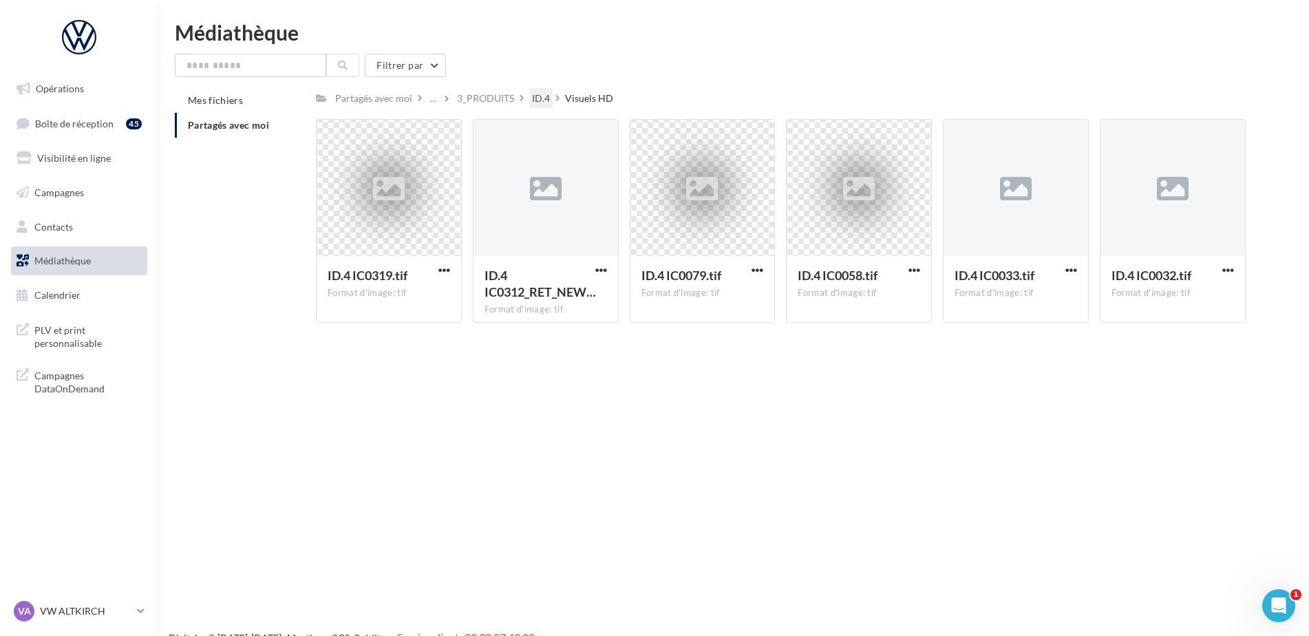
click at [534, 102] on div "ID.4" at bounding box center [541, 99] width 18 height 14
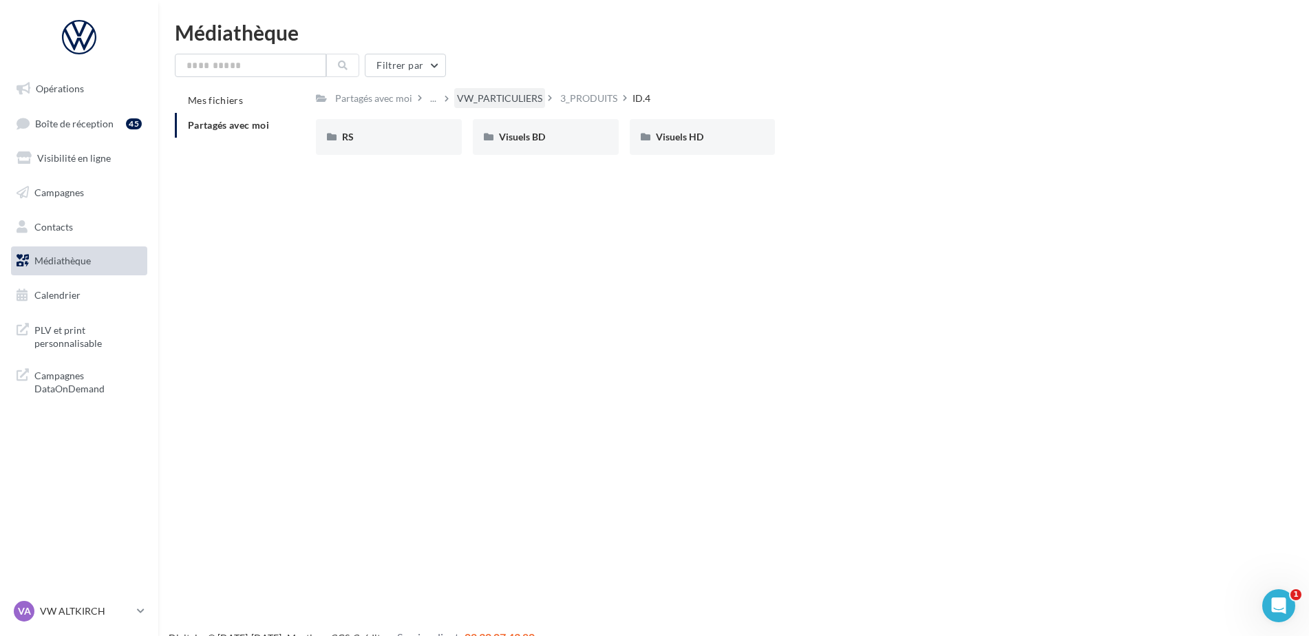
click at [480, 96] on div "VW_PARTICULIERS" at bounding box center [499, 99] width 85 height 14
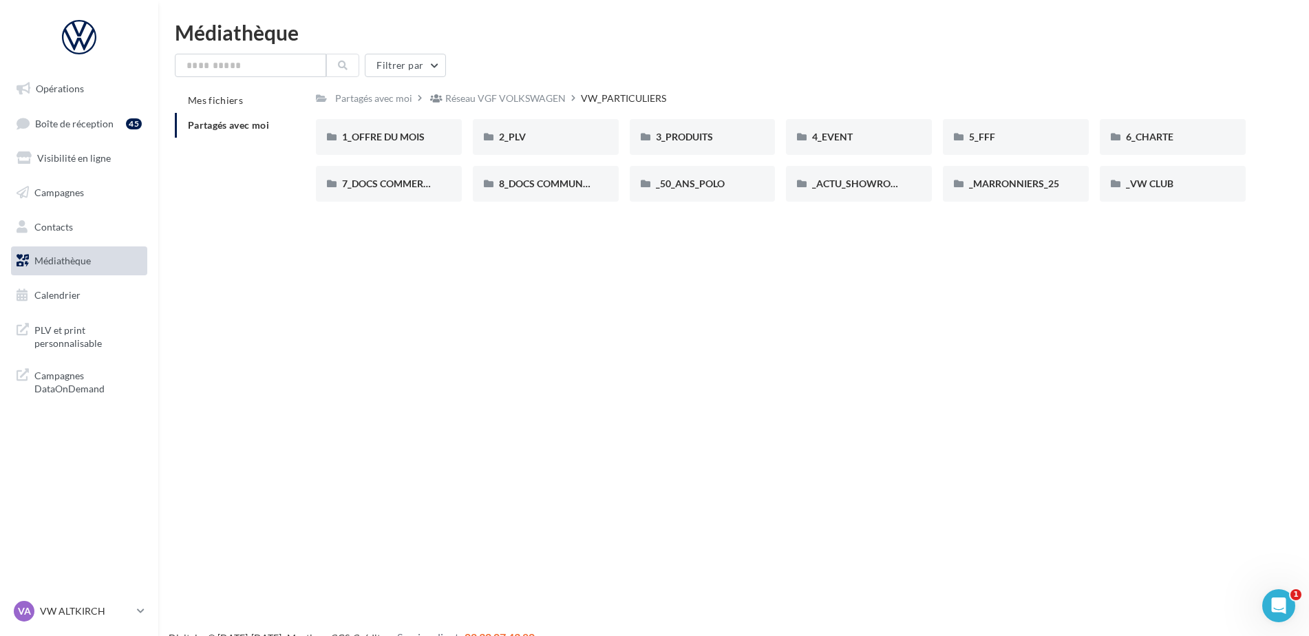
click at [604, 96] on div "VW_PARTICULIERS" at bounding box center [623, 99] width 85 height 14
click at [613, 349] on div "Opérations Boîte de réception 45 Visibilité en ligne Campagnes Contacts Médiath…" at bounding box center [654, 340] width 1309 height 636
click at [540, 275] on div "Opérations Boîte de réception 45 Visibilité en ligne Campagnes Contacts Médiath…" at bounding box center [654, 340] width 1309 height 636
